Goal: Register for event/course

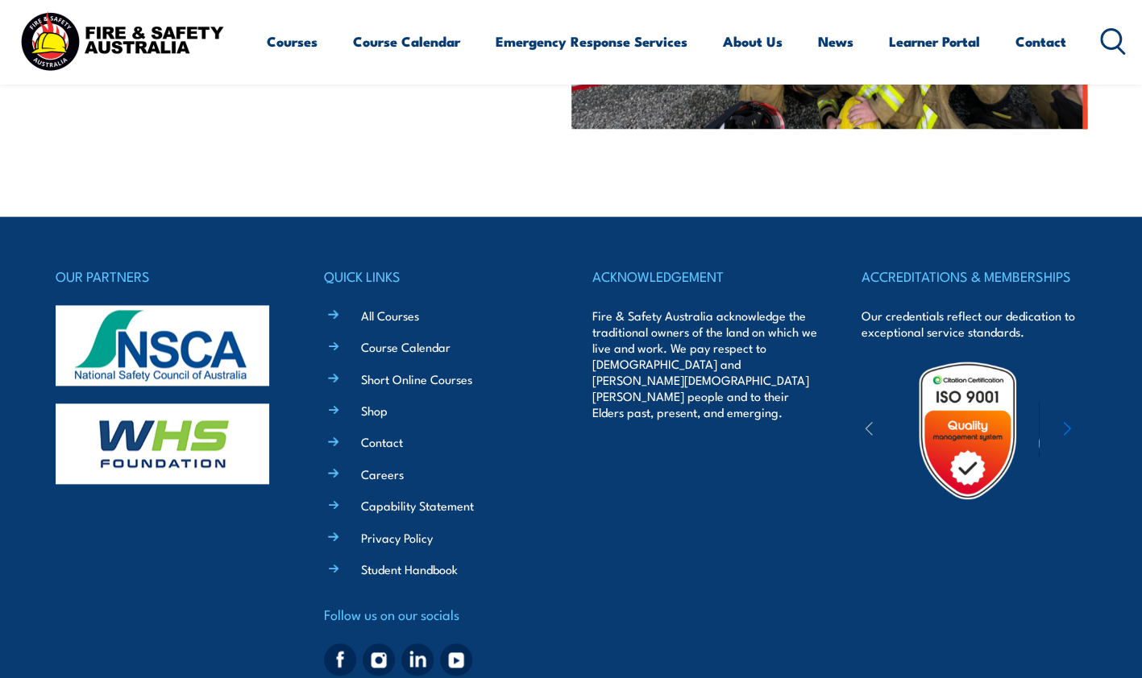
scroll to position [786, 0]
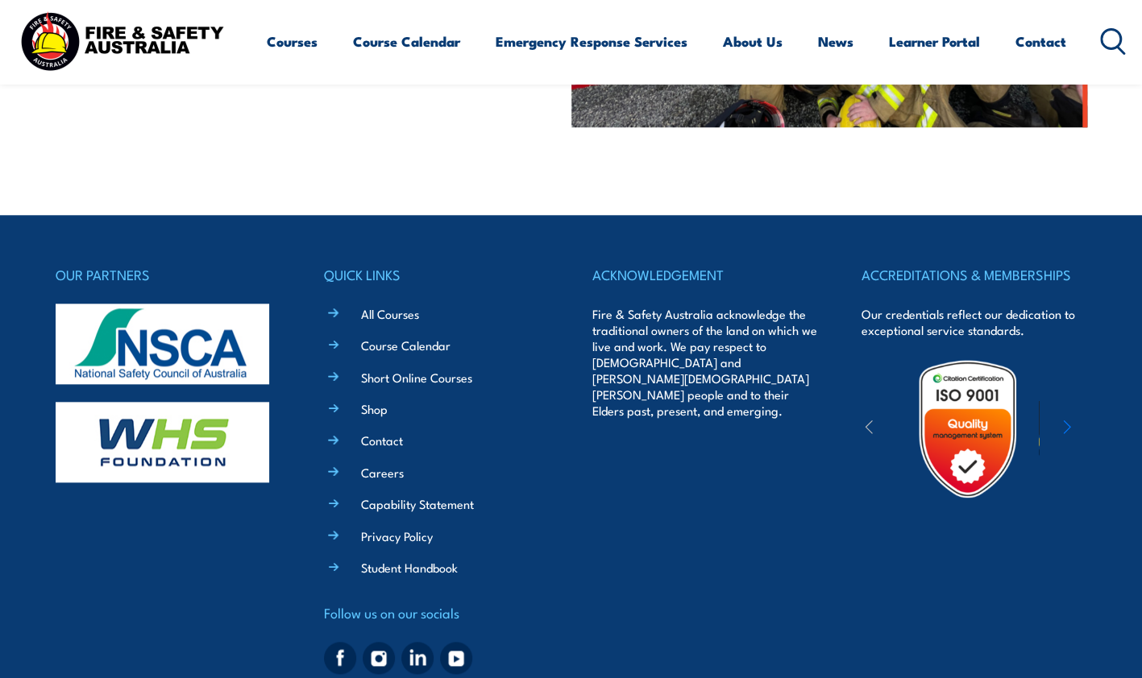
click at [393, 322] on ul "All Courses Course Calendar Short Online Courses Shop Contact Careers Capabilit…" at bounding box center [448, 440] width 202 height 273
click at [383, 317] on link "All Courses" at bounding box center [390, 313] width 58 height 17
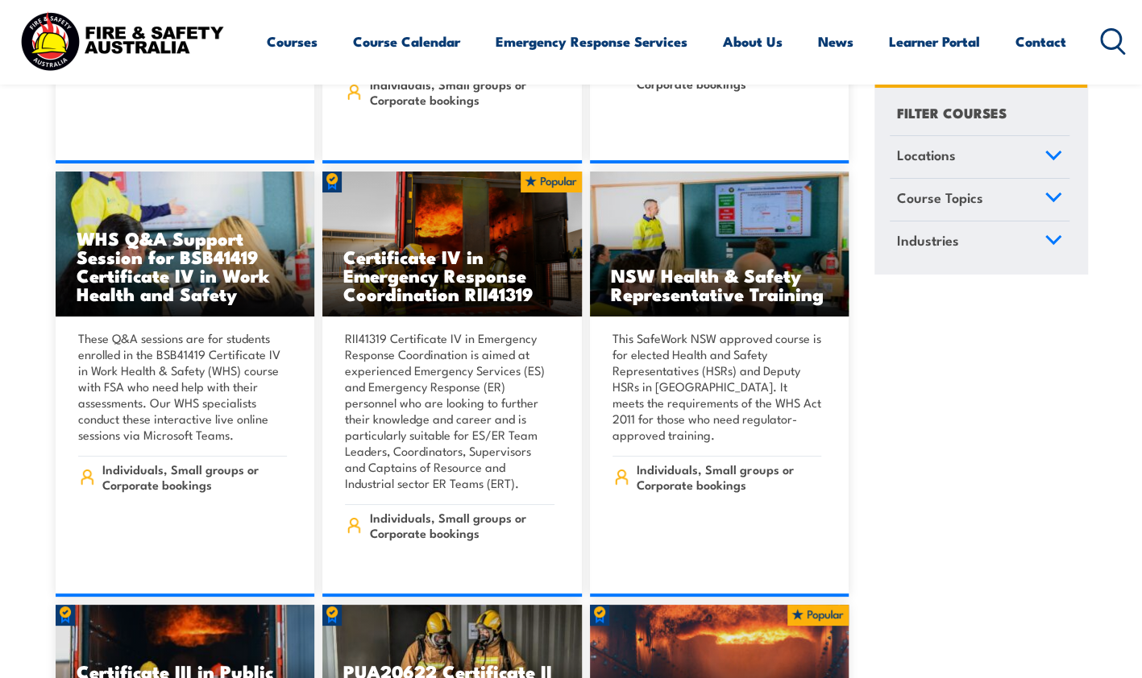
scroll to position [3334, 0]
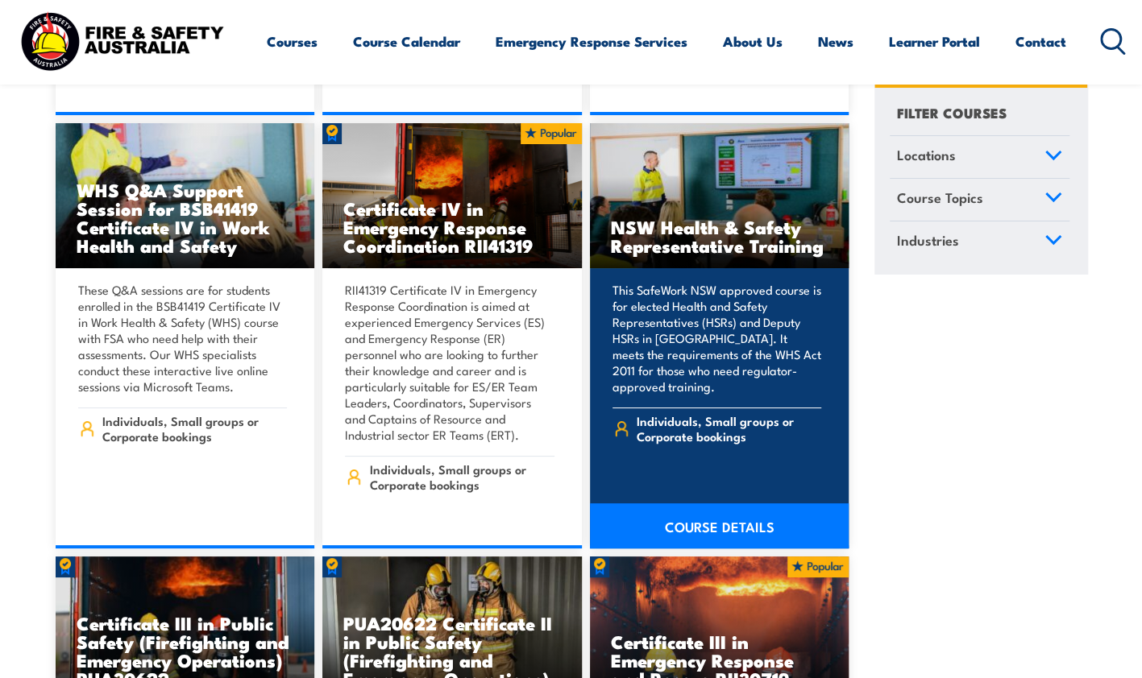
click at [705, 508] on link "COURSE DETAILS" at bounding box center [719, 526] width 259 height 45
